Goal: Task Accomplishment & Management: Manage account settings

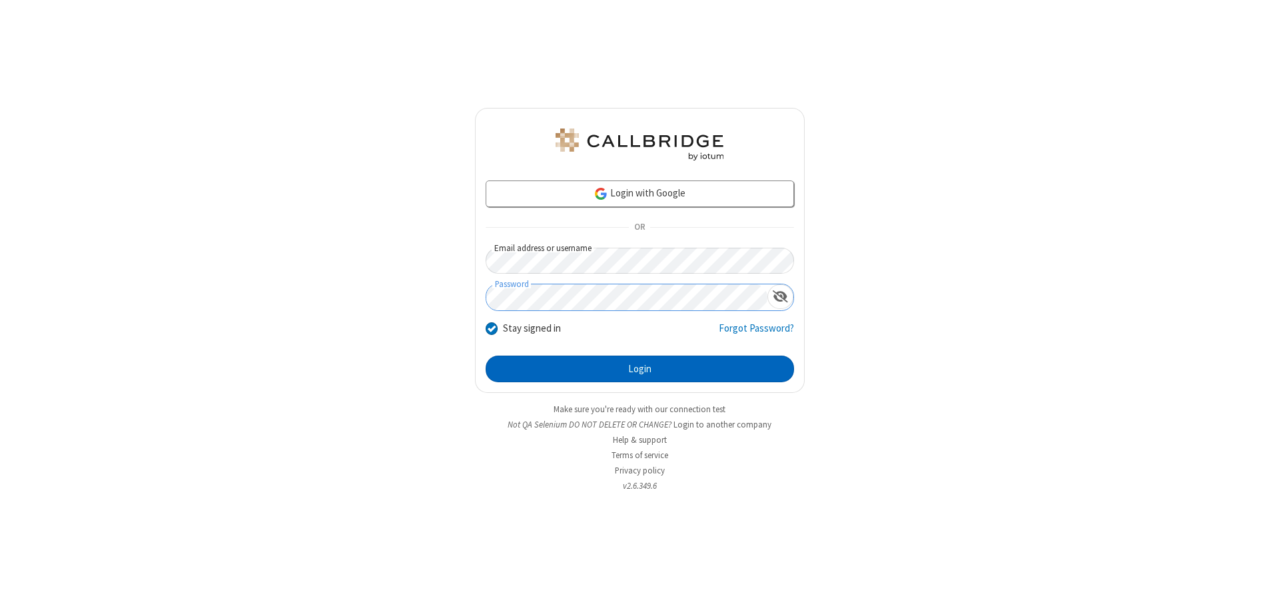
click at [639, 369] on button "Login" at bounding box center [640, 369] width 308 height 27
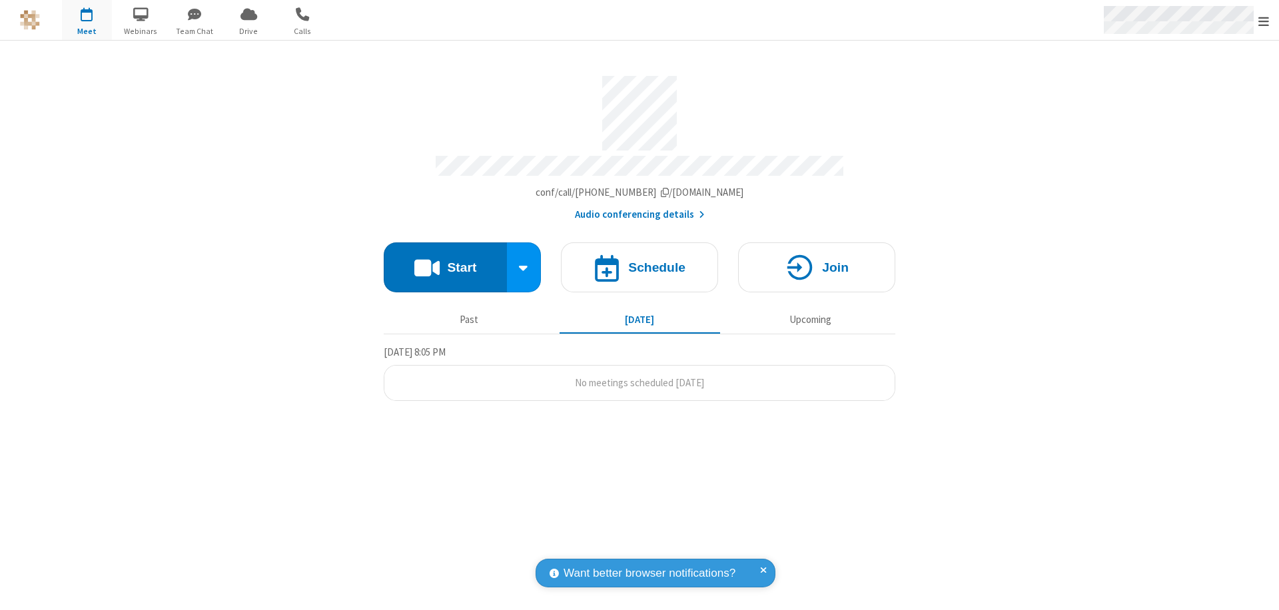
click at [1263, 21] on span "Open menu" at bounding box center [1263, 21] width 11 height 13
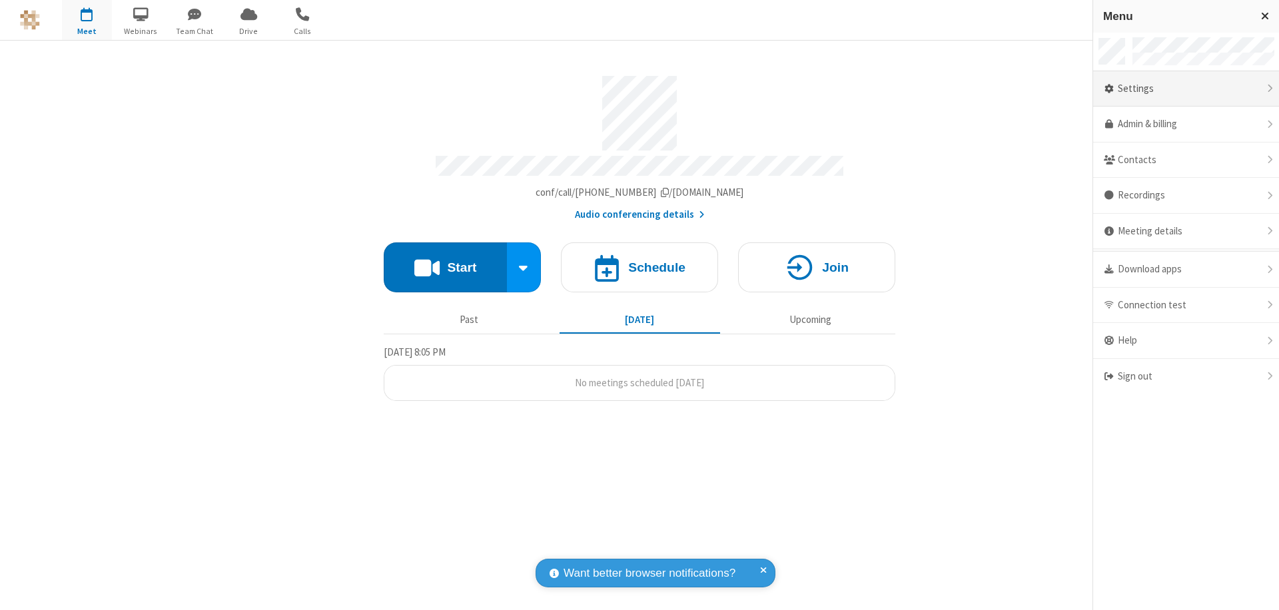
click at [1185, 89] on div "Settings" at bounding box center [1186, 89] width 186 height 36
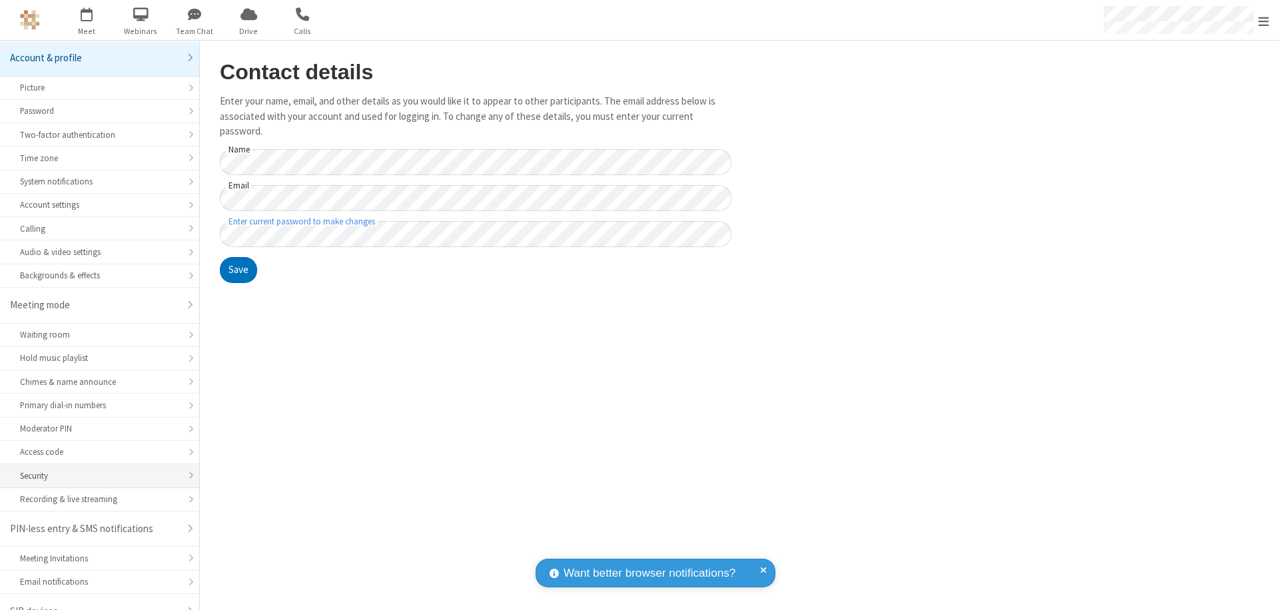
click at [95, 470] on div "Security" at bounding box center [99, 476] width 159 height 13
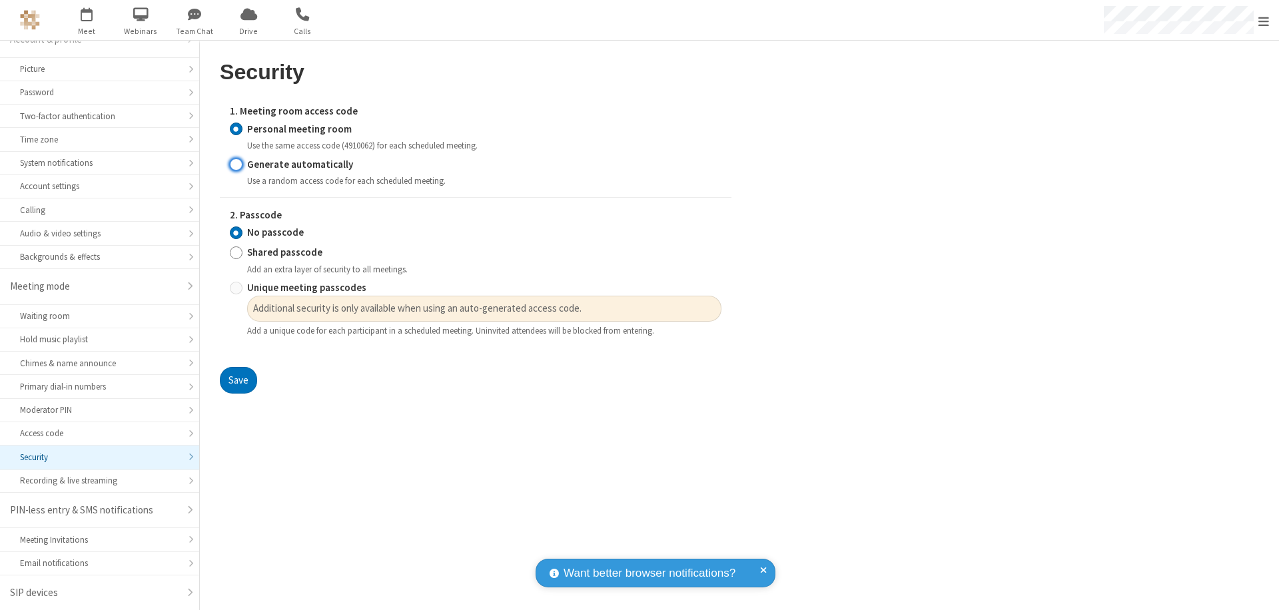
click at [236, 164] on input "Generate automatically" at bounding box center [236, 164] width 13 height 14
radio input "true"
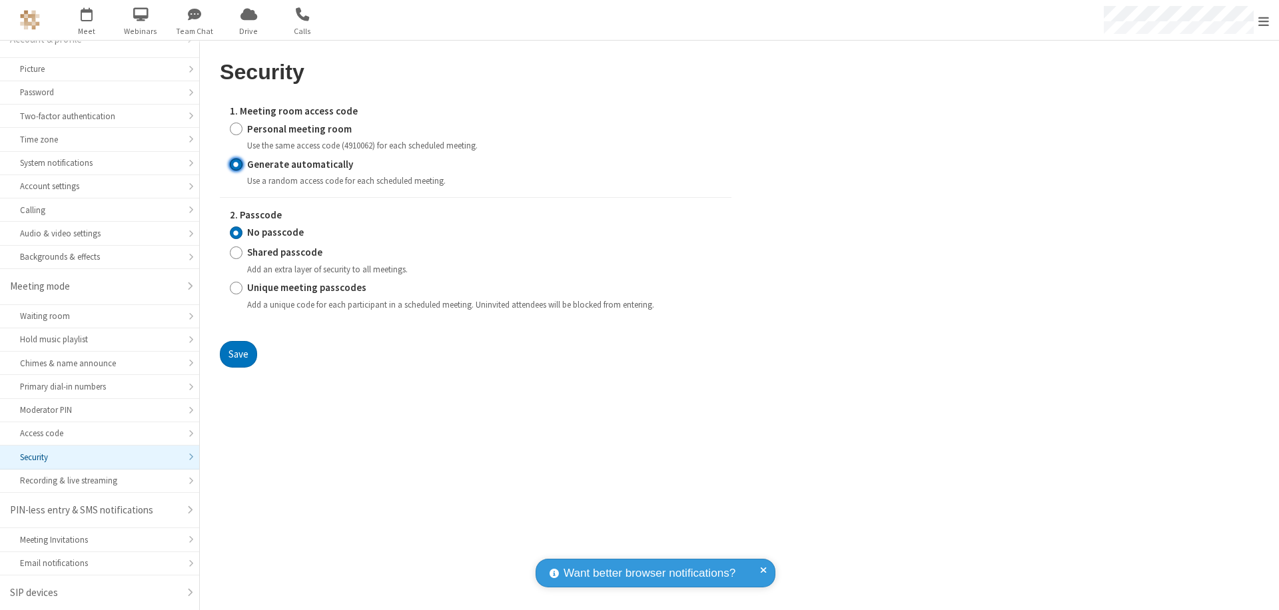
click at [236, 288] on input "Unique meeting passcodes" at bounding box center [236, 288] width 13 height 14
radio input "true"
click at [238, 354] on button "Save" at bounding box center [238, 354] width 37 height 27
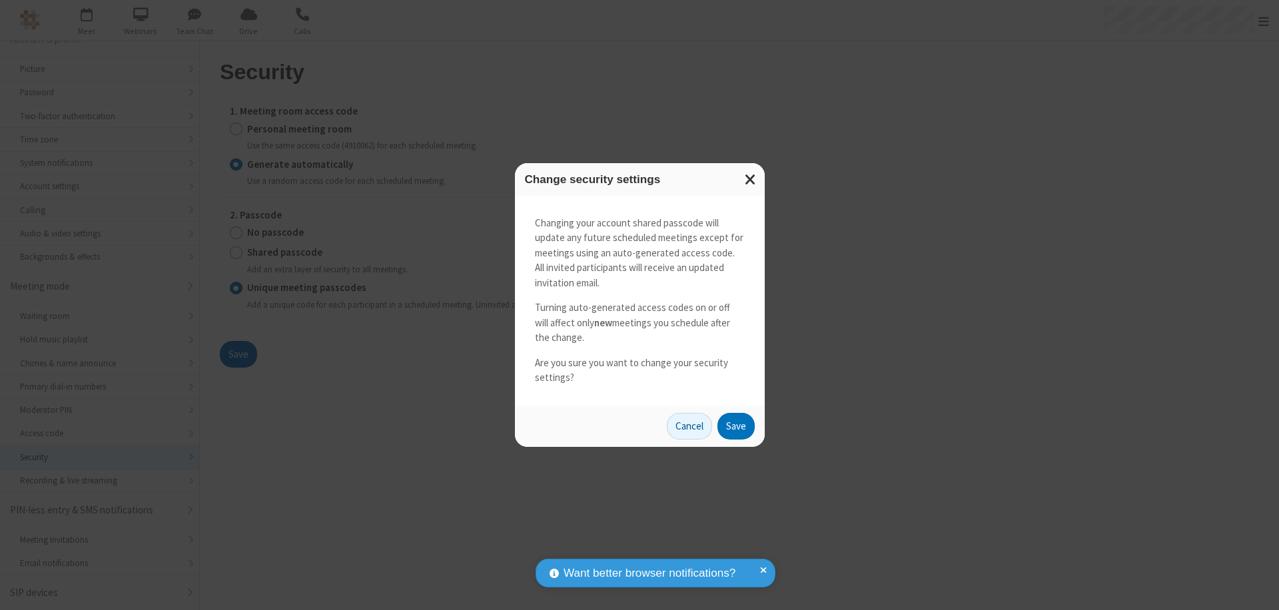
click at [735, 426] on button "Save" at bounding box center [735, 426] width 37 height 27
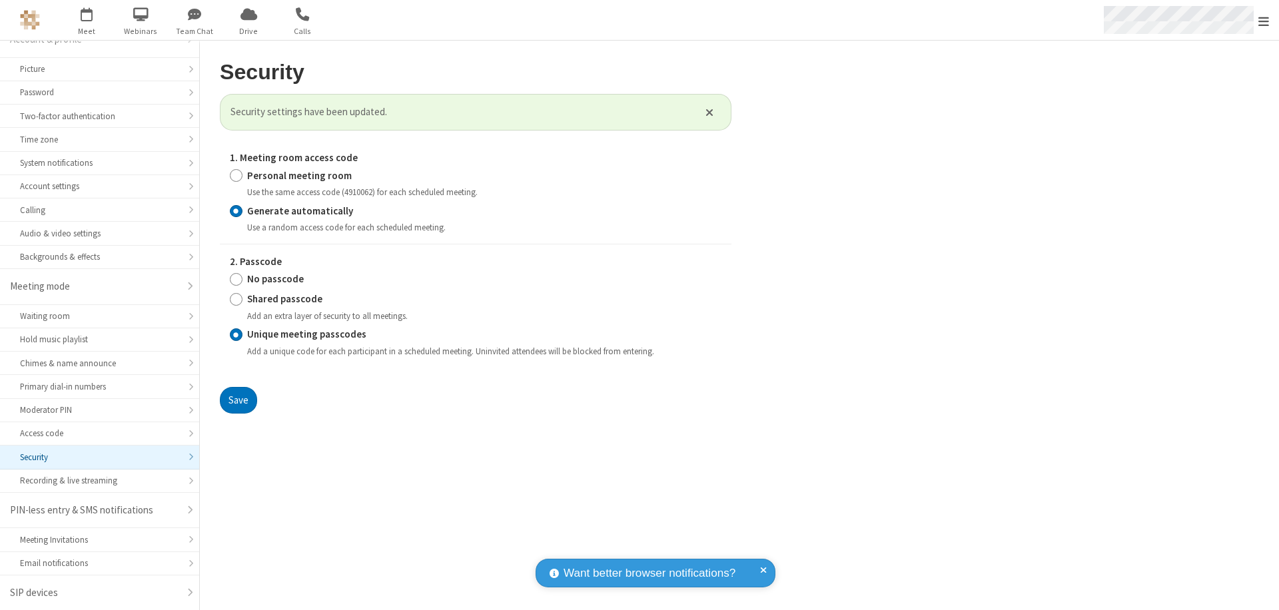
click at [1263, 21] on span "Open menu" at bounding box center [1263, 21] width 11 height 13
click at [87, 20] on span "button" at bounding box center [87, 14] width 50 height 23
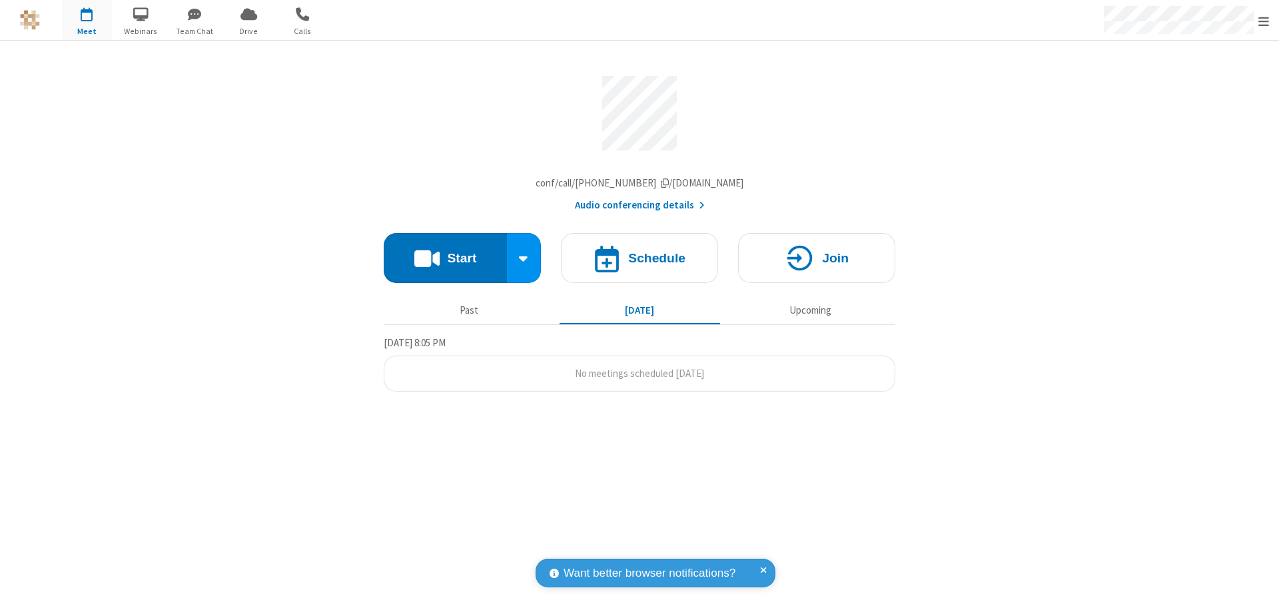
click at [639, 261] on h4 "Schedule" at bounding box center [656, 258] width 57 height 13
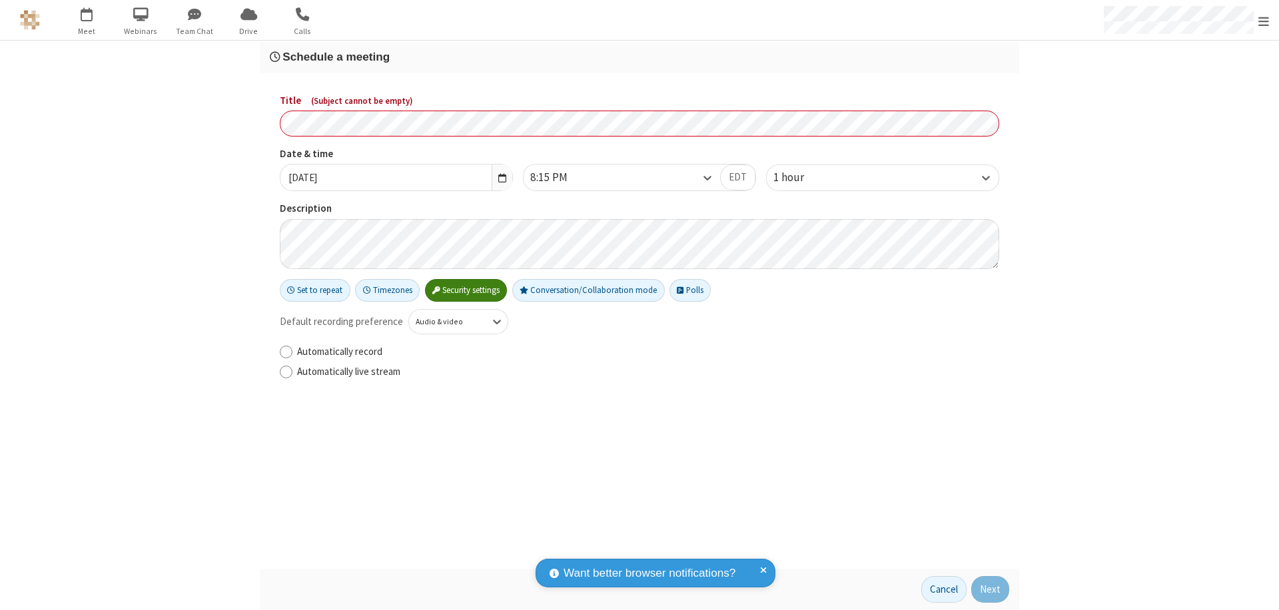
click at [639, 57] on h3 "Schedule a meeting" at bounding box center [639, 57] width 739 height 13
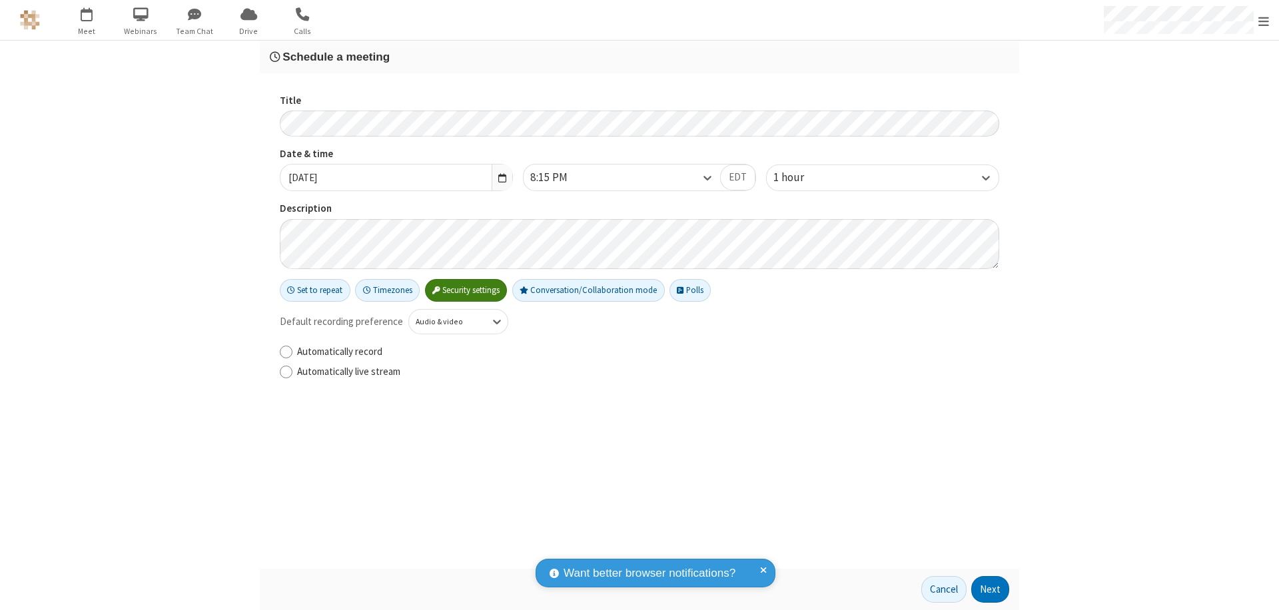
click at [990, 589] on button "Next" at bounding box center [990, 589] width 38 height 27
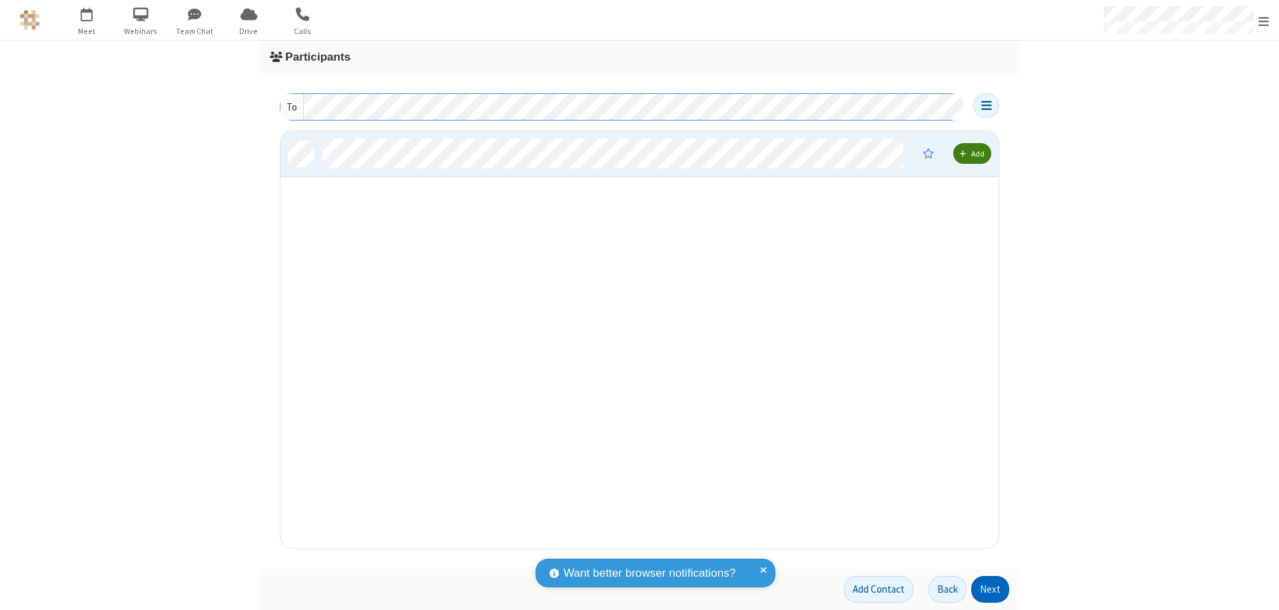
click at [990, 589] on button "Next" at bounding box center [990, 589] width 38 height 27
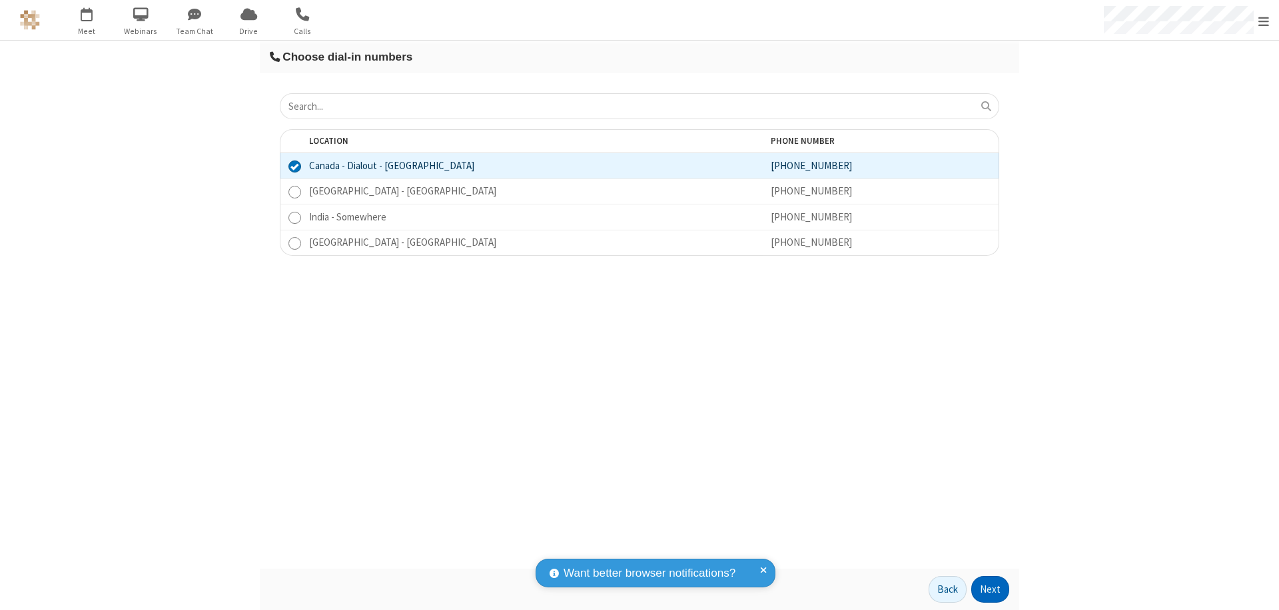
click at [990, 589] on button "Next" at bounding box center [990, 589] width 38 height 27
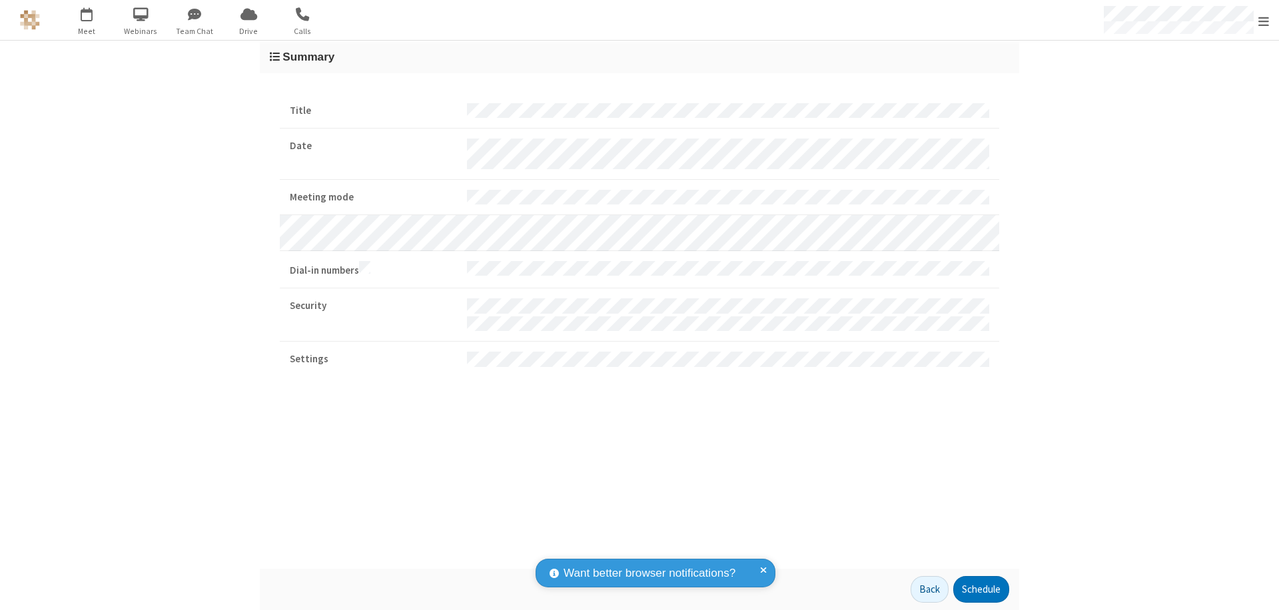
click at [1263, 21] on span "Open menu" at bounding box center [1263, 21] width 11 height 13
click at [1185, 89] on div "Settings" at bounding box center [1186, 89] width 186 height 36
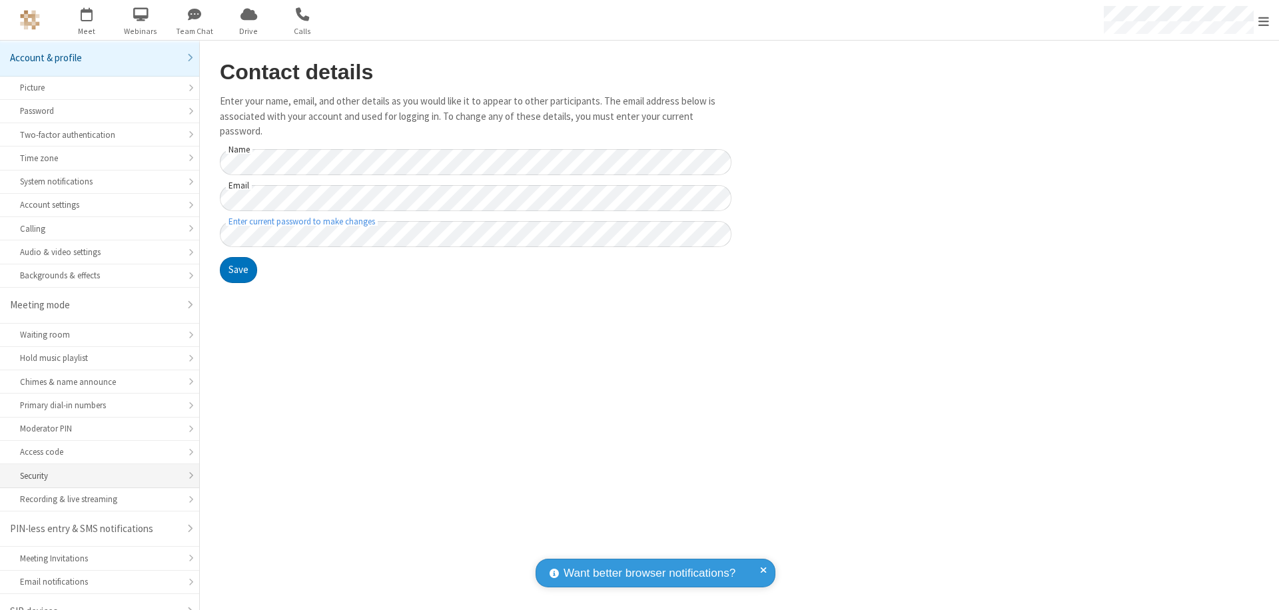
click at [95, 470] on div "Security" at bounding box center [99, 476] width 159 height 13
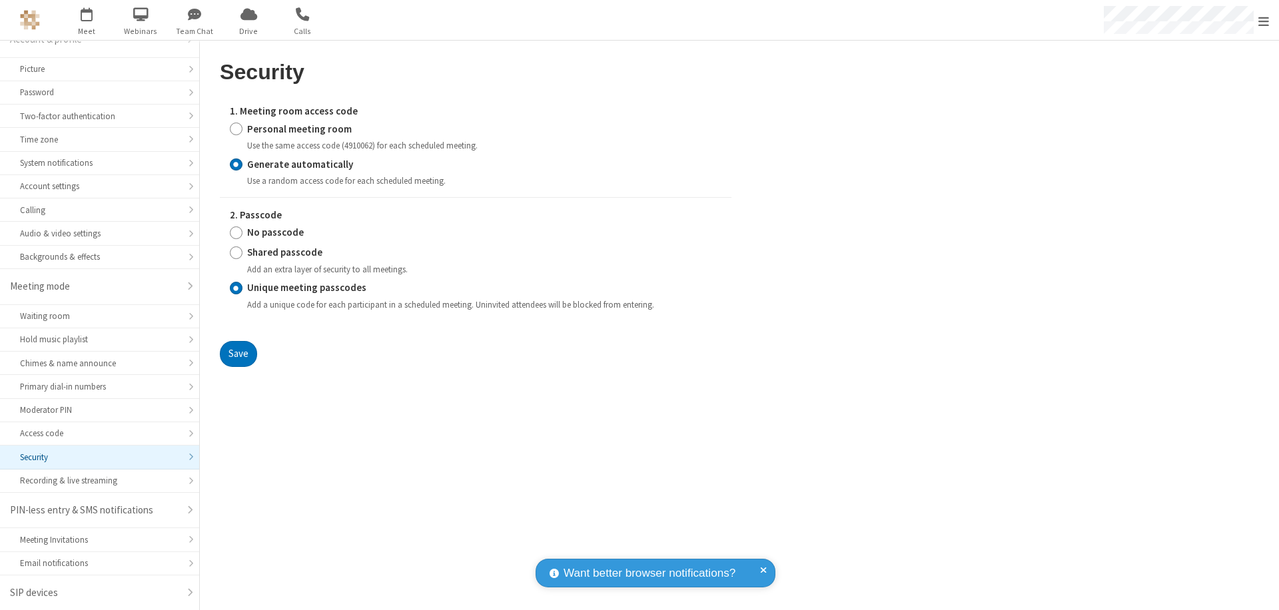
click at [236, 129] on input "Personal meeting room" at bounding box center [236, 129] width 13 height 14
radio input "true"
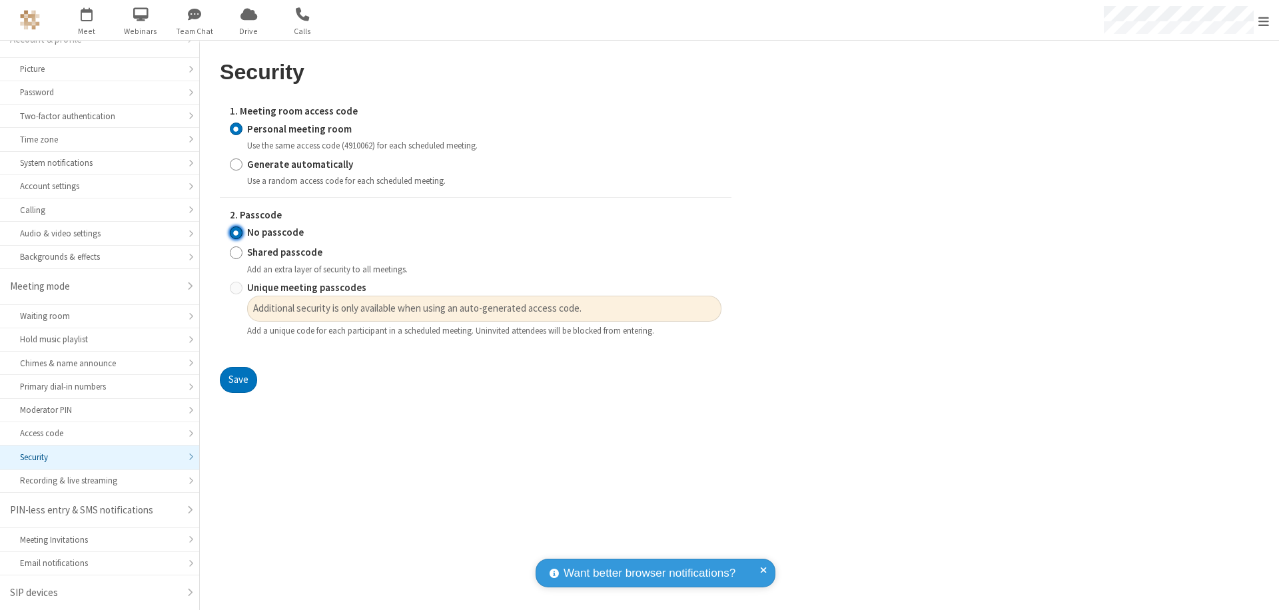
click at [236, 232] on input "No passcode" at bounding box center [236, 233] width 13 height 14
click at [238, 380] on button "Save" at bounding box center [238, 380] width 37 height 27
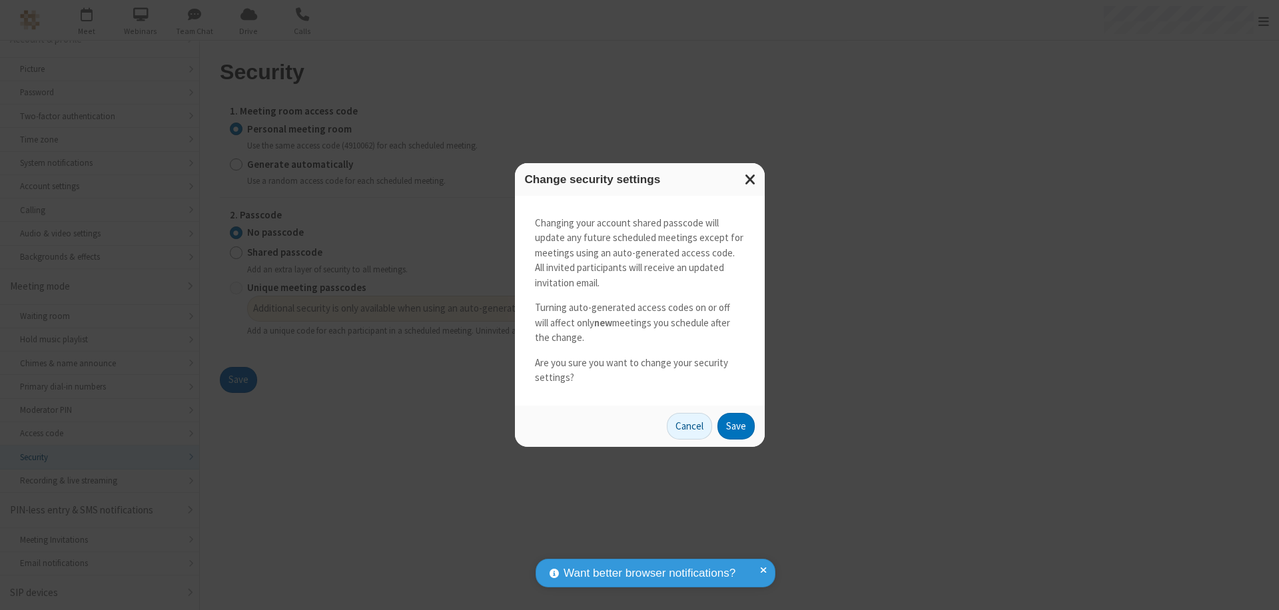
click at [735, 426] on button "Save" at bounding box center [735, 426] width 37 height 27
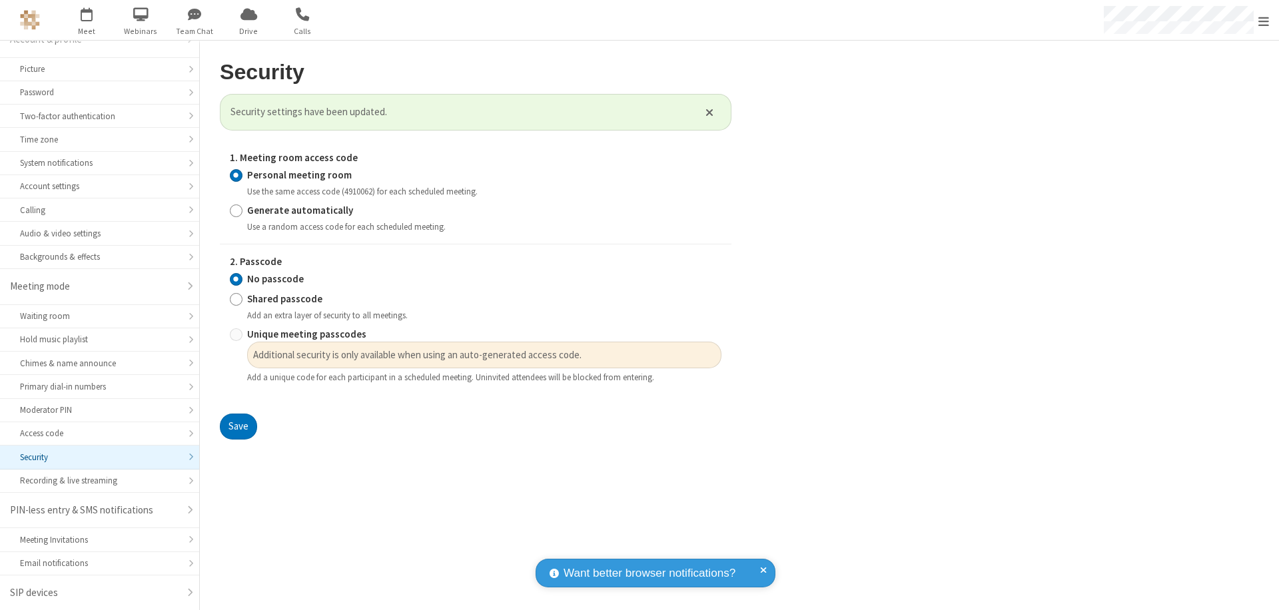
click at [1263, 20] on span "Open menu" at bounding box center [1263, 21] width 11 height 13
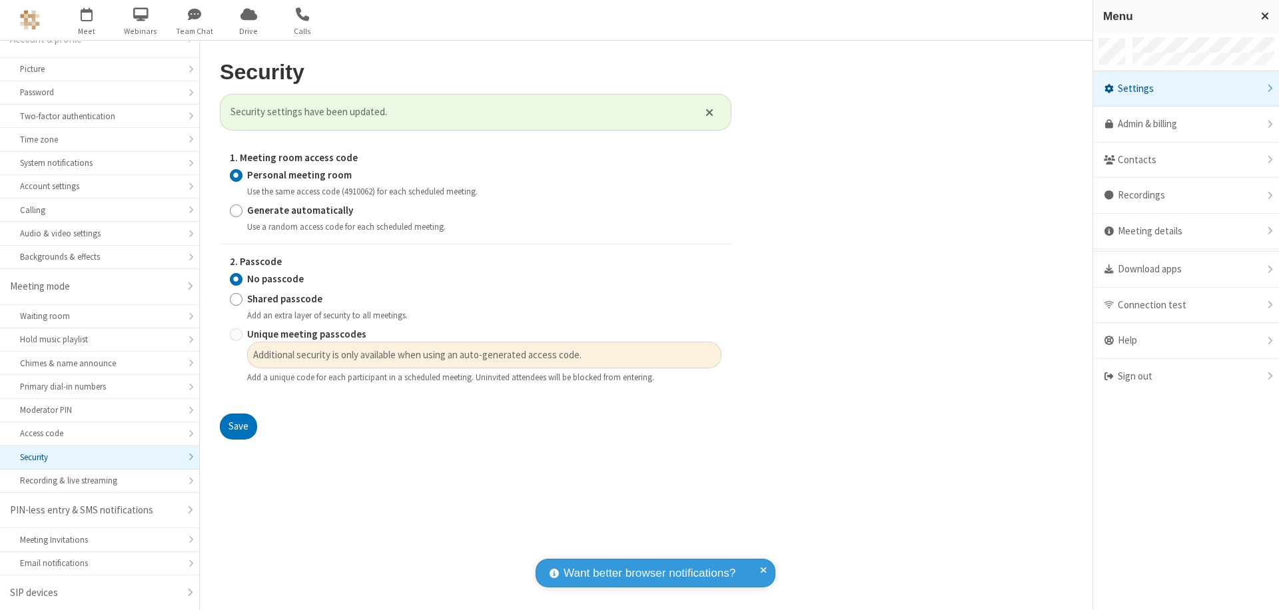
click at [1185, 376] on div "Sign out" at bounding box center [1186, 376] width 186 height 35
